Goal: Download file/media

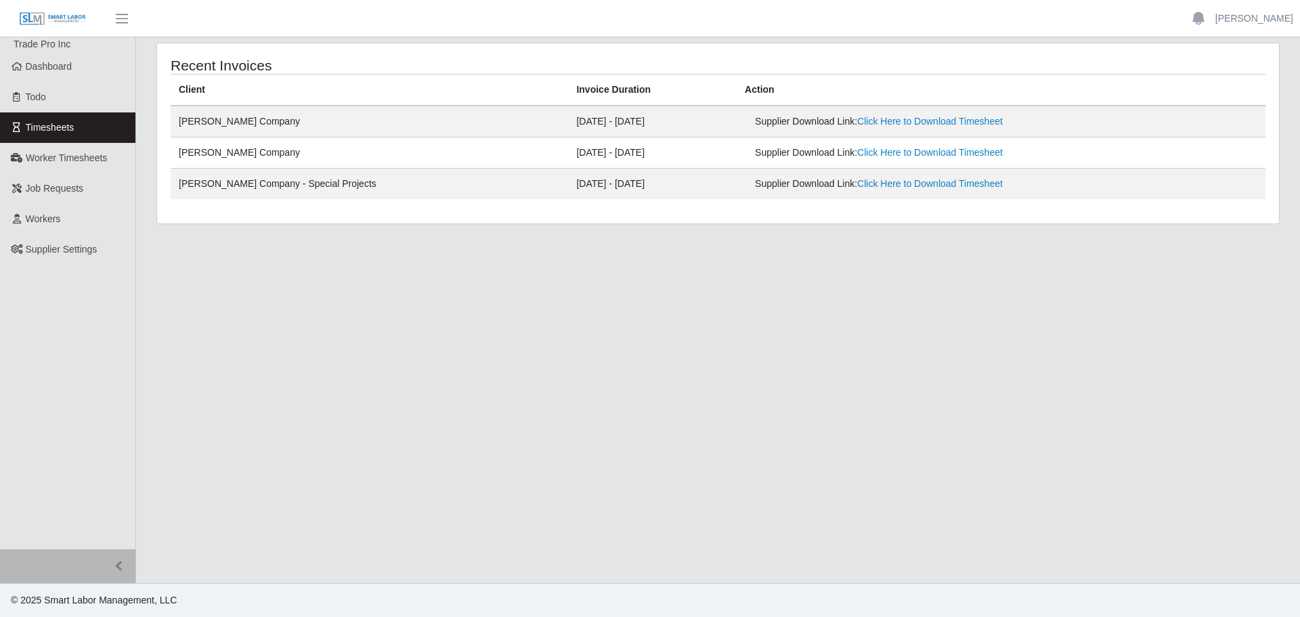
click at [782, 320] on main "Recent Invoices Client Invoice Duration Action [PERSON_NAME] Company [DATE] - […" at bounding box center [718, 310] width 1164 height 546
click at [864, 122] on link "Click Here to Download Timesheet" at bounding box center [931, 121] width 146 height 11
click at [897, 121] on link "Click Here to Download Timesheet" at bounding box center [931, 121] width 146 height 11
